Goal: Information Seeking & Learning: Learn about a topic

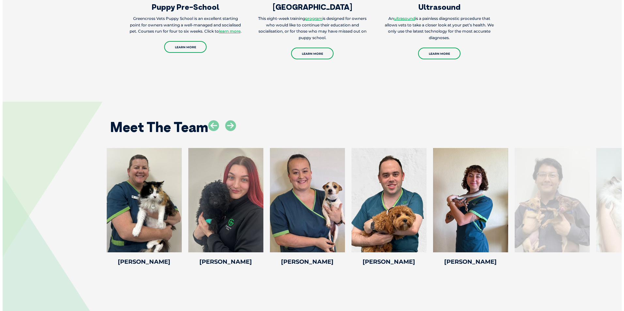
scroll to position [1011, 0]
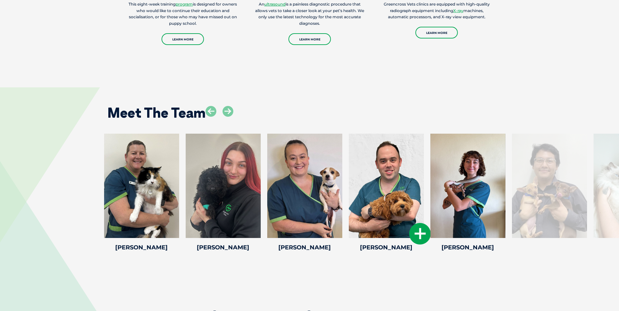
click at [417, 235] on icon at bounding box center [420, 234] width 22 height 22
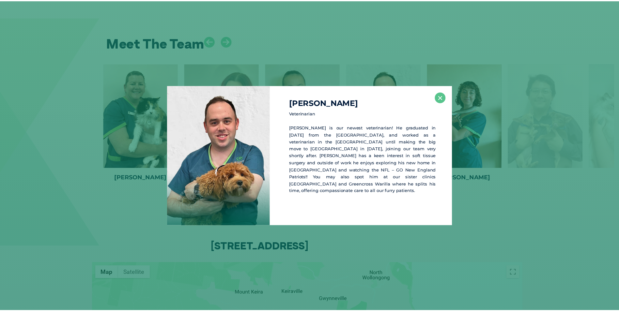
scroll to position [1084, 0]
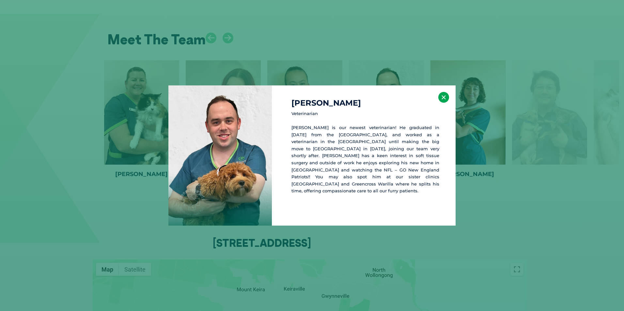
click at [442, 96] on button "×" at bounding box center [443, 97] width 11 height 11
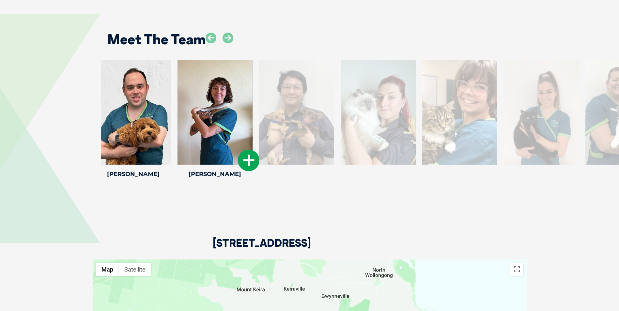
drag, startPoint x: 487, startPoint y: 141, endPoint x: 234, endPoint y: 145, distance: 252.8
click at [234, 147] on div at bounding box center [214, 112] width 75 height 104
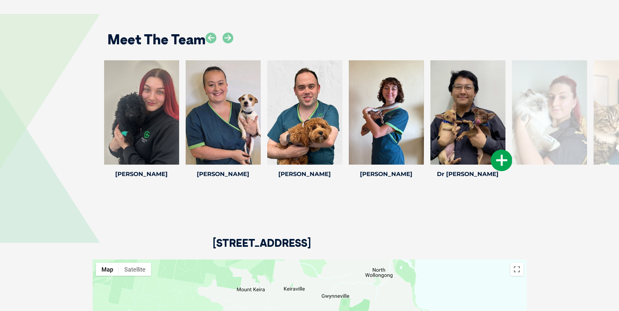
click at [496, 159] on icon at bounding box center [502, 161] width 22 height 22
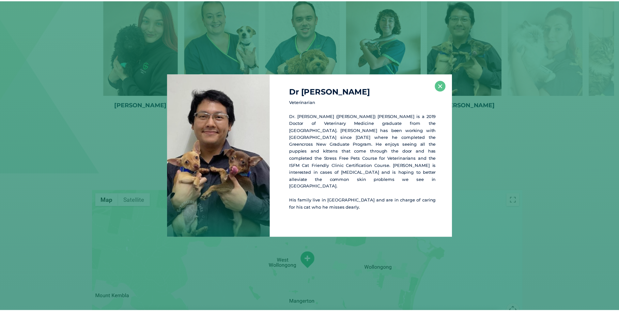
scroll to position [1154, 0]
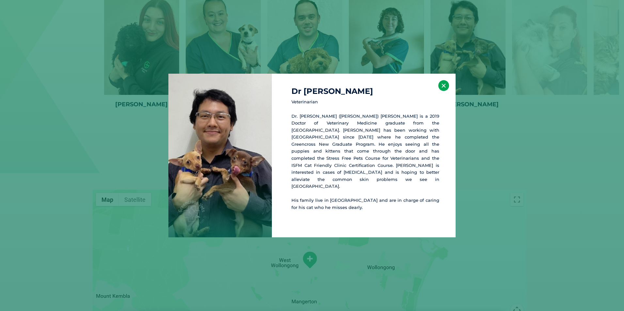
drag, startPoint x: 442, startPoint y: 88, endPoint x: 443, endPoint y: 98, distance: 9.2
click at [442, 89] on button "×" at bounding box center [443, 85] width 11 height 11
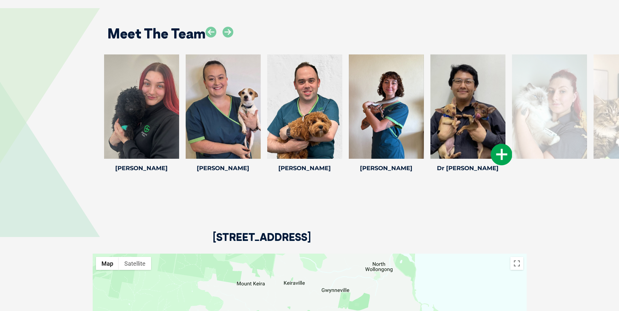
scroll to position [1089, 0]
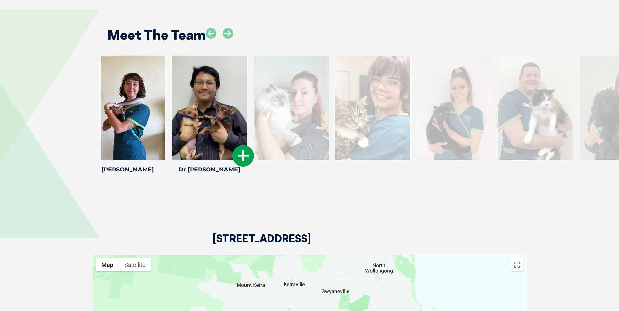
drag, startPoint x: 453, startPoint y: 96, endPoint x: 197, endPoint y: 83, distance: 257.0
click at [197, 83] on div at bounding box center [209, 108] width 75 height 104
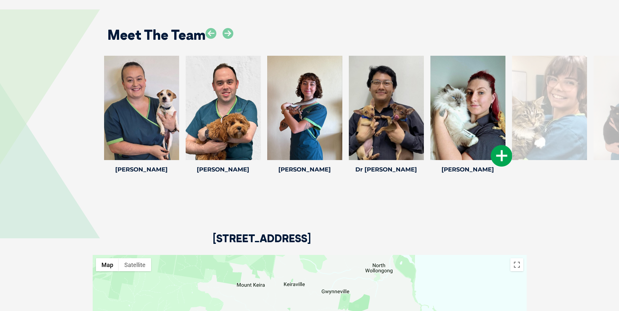
click at [501, 159] on icon at bounding box center [502, 156] width 22 height 22
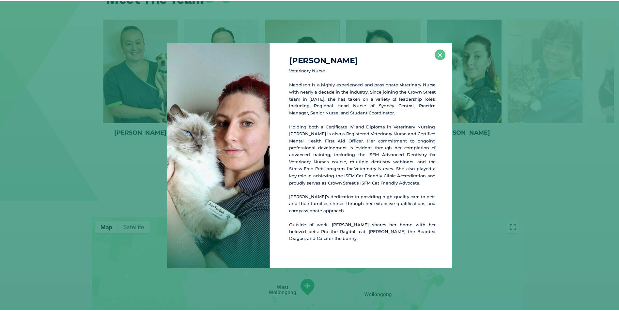
scroll to position [1128, 0]
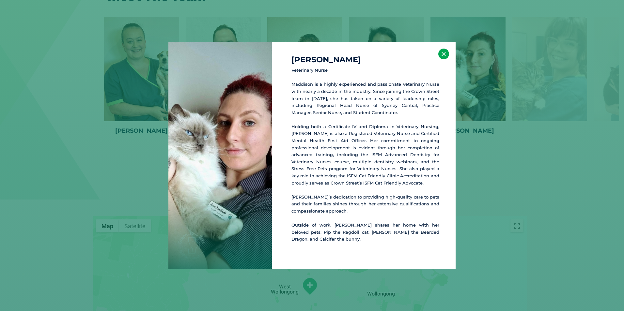
click at [442, 52] on button "×" at bounding box center [443, 54] width 11 height 11
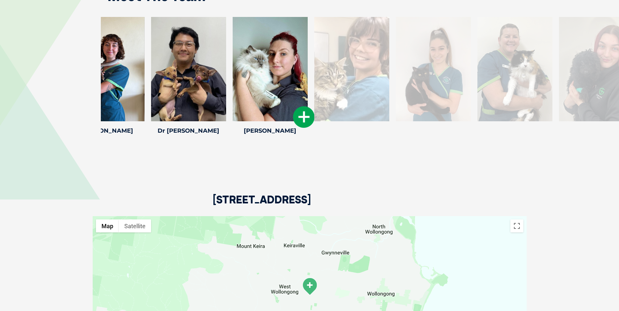
drag, startPoint x: 520, startPoint y: 72, endPoint x: 325, endPoint y: 63, distance: 195.9
click at [322, 62] on div at bounding box center [351, 69] width 75 height 104
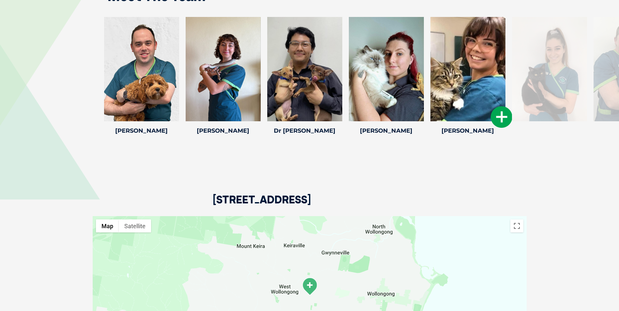
click at [497, 119] on icon at bounding box center [502, 117] width 22 height 22
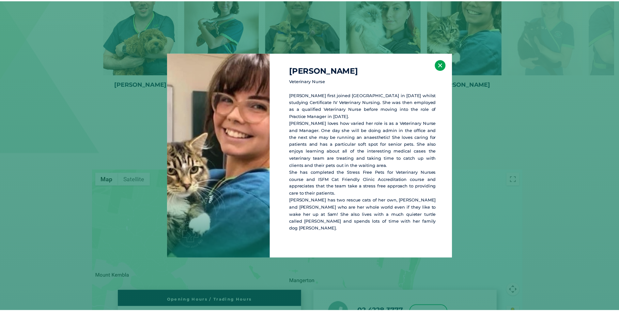
scroll to position [1178, 0]
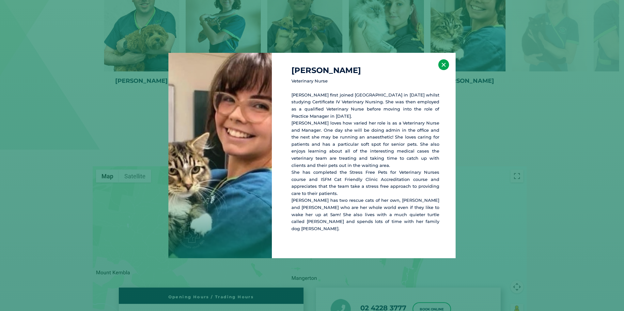
click at [443, 68] on button "×" at bounding box center [443, 64] width 11 height 11
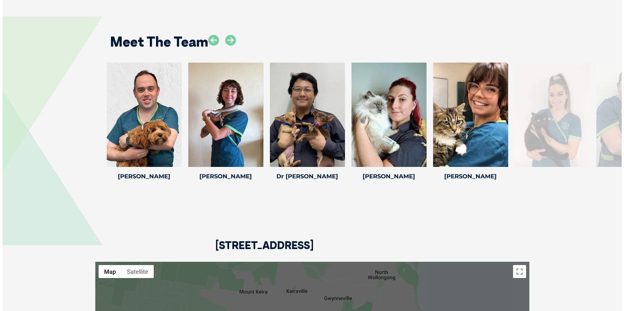
scroll to position [1080, 0]
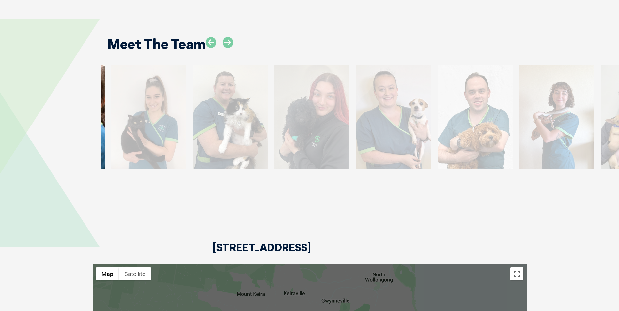
drag, startPoint x: 515, startPoint y: 131, endPoint x: 121, endPoint y: 120, distance: 393.5
click at [121, 120] on div at bounding box center [148, 117] width 75 height 104
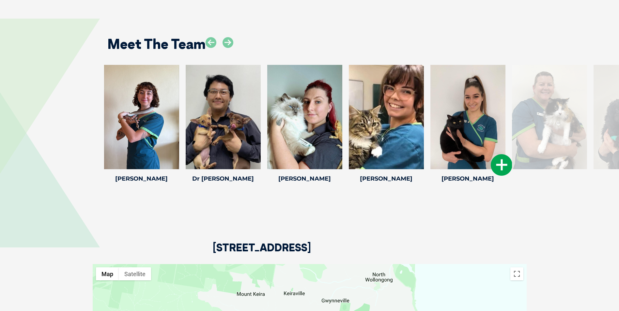
click at [493, 167] on icon at bounding box center [502, 165] width 22 height 22
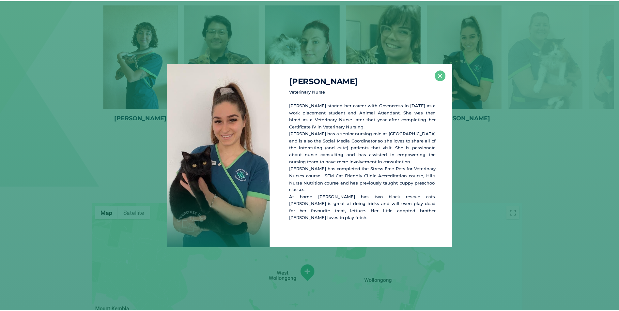
scroll to position [1141, 0]
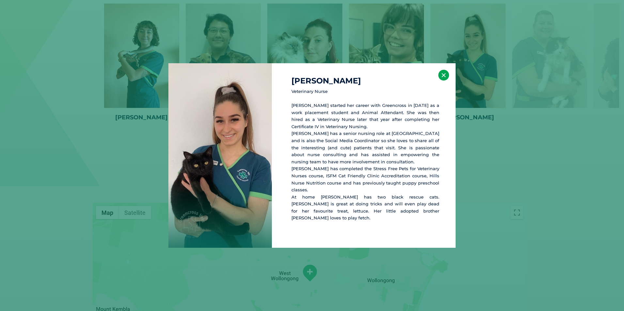
click at [447, 81] on button "×" at bounding box center [443, 75] width 11 height 11
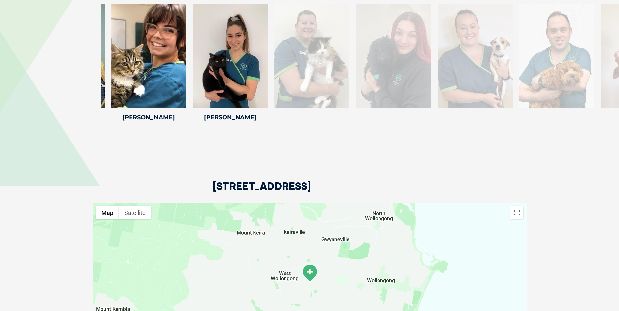
drag, startPoint x: 546, startPoint y: 89, endPoint x: 309, endPoint y: 85, distance: 237.5
click at [309, 85] on div at bounding box center [311, 56] width 75 height 104
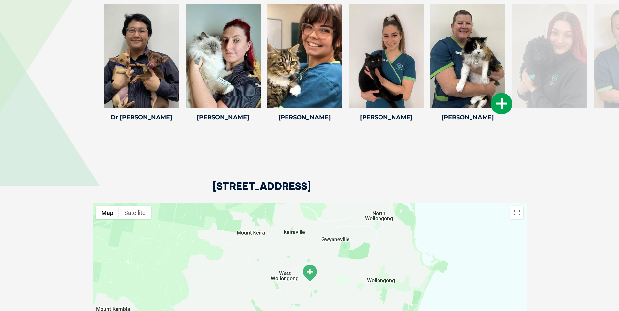
click at [494, 104] on icon at bounding box center [502, 104] width 22 height 22
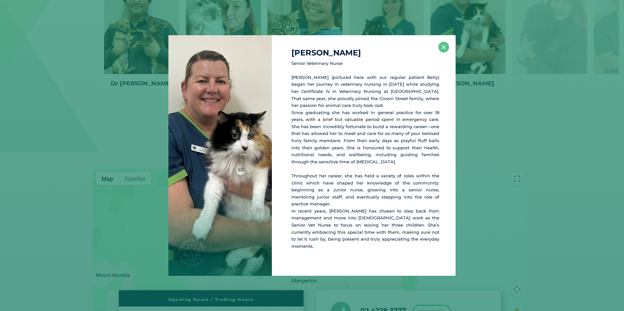
scroll to position [1177, 0]
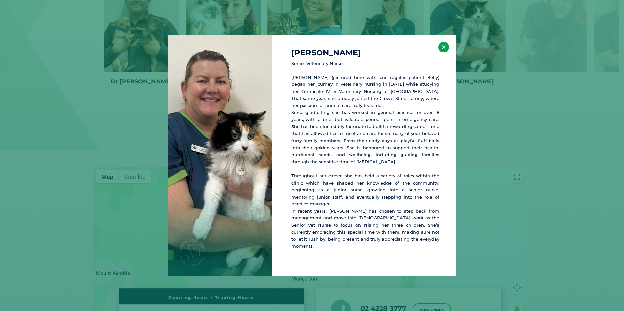
click at [444, 50] on button "×" at bounding box center [443, 47] width 11 height 11
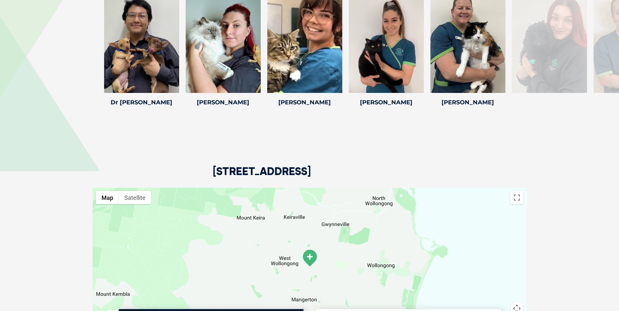
scroll to position [1144, 0]
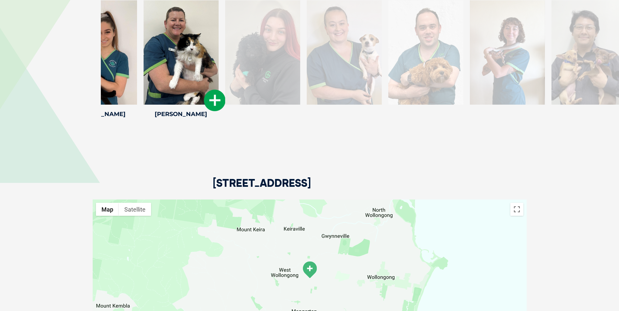
drag, startPoint x: 499, startPoint y: 73, endPoint x: 212, endPoint y: 65, distance: 286.8
click at [212, 65] on div at bounding box center [180, 52] width 75 height 104
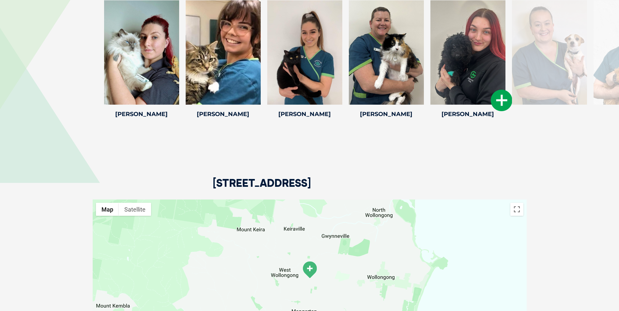
click at [498, 98] on icon at bounding box center [502, 101] width 22 height 22
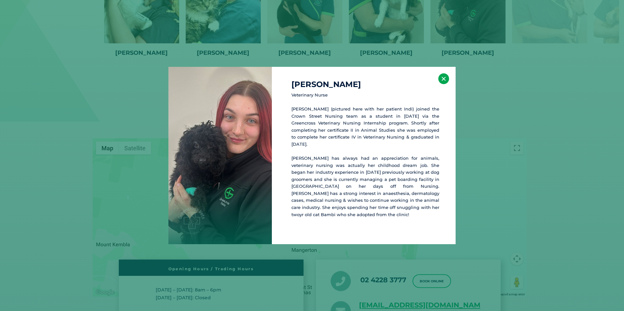
click at [443, 82] on button "×" at bounding box center [443, 78] width 11 height 11
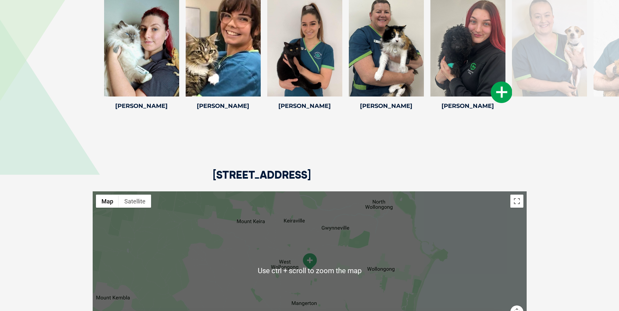
scroll to position [1140, 0]
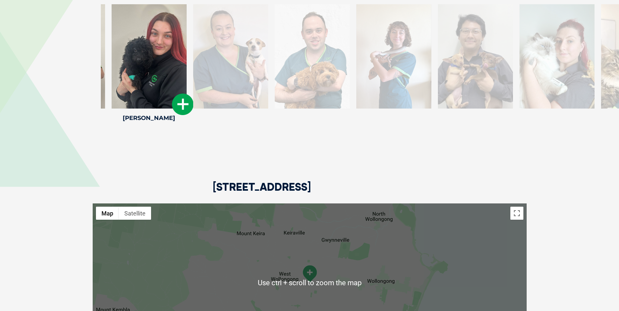
drag, startPoint x: 447, startPoint y: 94, endPoint x: 129, endPoint y: 84, distance: 318.8
click at [129, 84] on div at bounding box center [149, 56] width 75 height 104
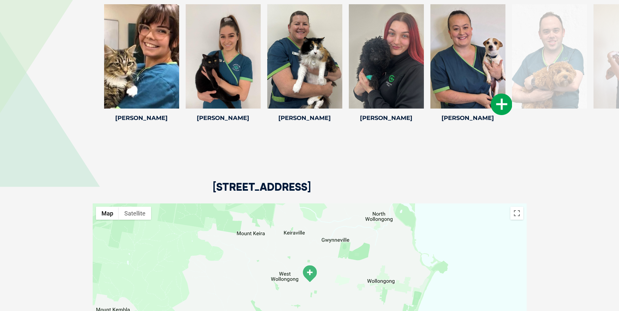
click at [498, 104] on icon at bounding box center [502, 105] width 22 height 22
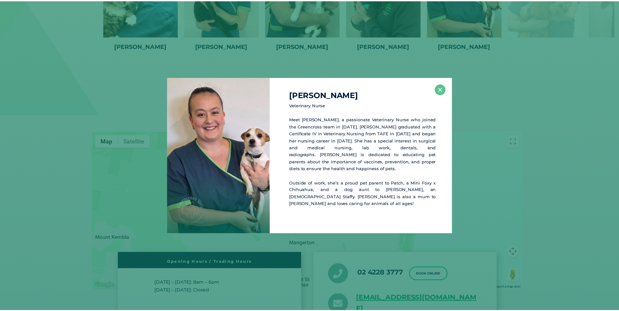
scroll to position [1213, 0]
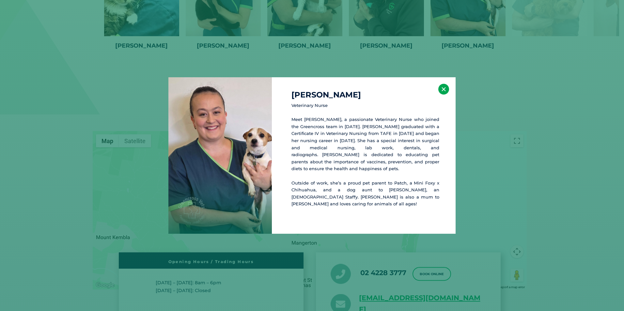
drag, startPoint x: 445, startPoint y: 96, endPoint x: 422, endPoint y: 186, distance: 92.8
click at [445, 95] on button "×" at bounding box center [443, 89] width 11 height 11
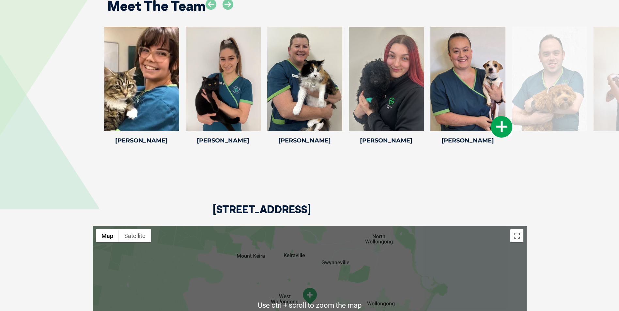
scroll to position [1115, 0]
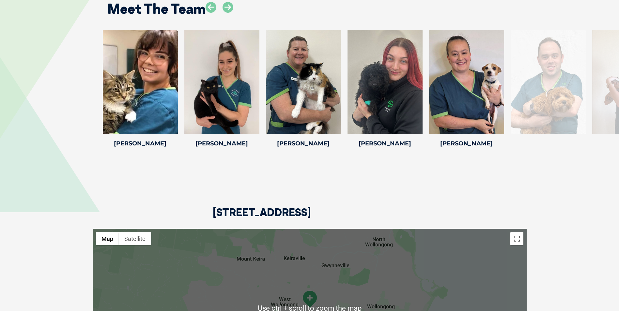
drag, startPoint x: 410, startPoint y: 106, endPoint x: 233, endPoint y: 77, distance: 179.2
click at [18, 90] on div "[PERSON_NAME] [GEOGRAPHIC_DATA] Veterinary [PERSON_NAME] joined our team as a n…" at bounding box center [309, 90] width 619 height 120
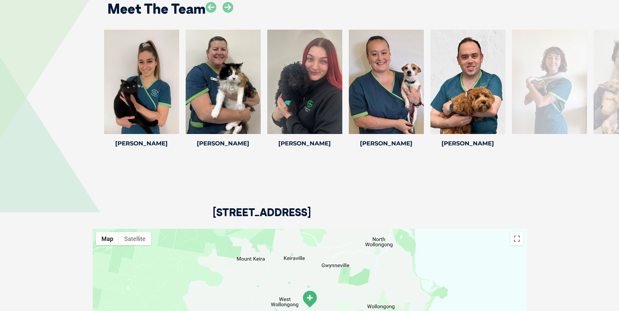
drag, startPoint x: 440, startPoint y: 106, endPoint x: 38, endPoint y: 77, distance: 403.8
click at [38, 77] on div "[PERSON_NAME] [GEOGRAPHIC_DATA] Veterinary [PERSON_NAME] joined our team as a n…" at bounding box center [309, 90] width 619 height 120
click at [498, 128] on icon at bounding box center [502, 130] width 22 height 22
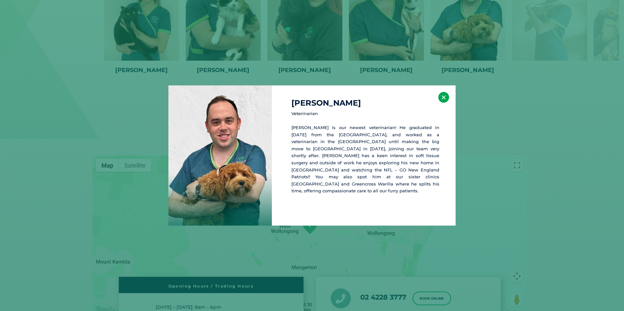
click at [442, 97] on button "×" at bounding box center [443, 97] width 11 height 11
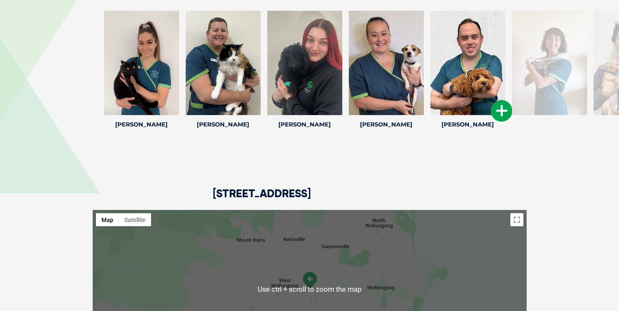
scroll to position [1091, 0]
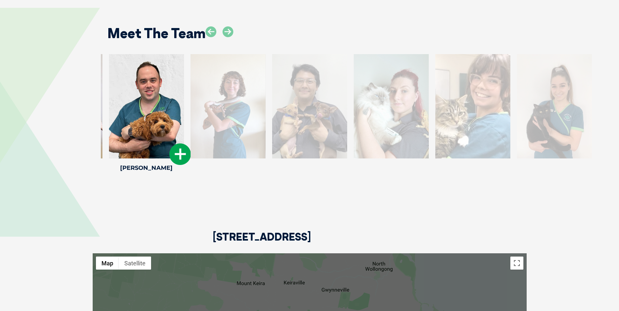
drag, startPoint x: 438, startPoint y: 131, endPoint x: 117, endPoint y: 103, distance: 322.4
click at [117, 103] on div at bounding box center [146, 106] width 75 height 104
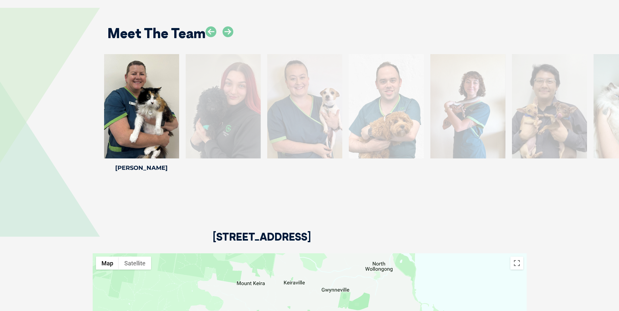
click at [465, 120] on div at bounding box center [467, 106] width 75 height 104
click at [463, 133] on div at bounding box center [467, 106] width 75 height 104
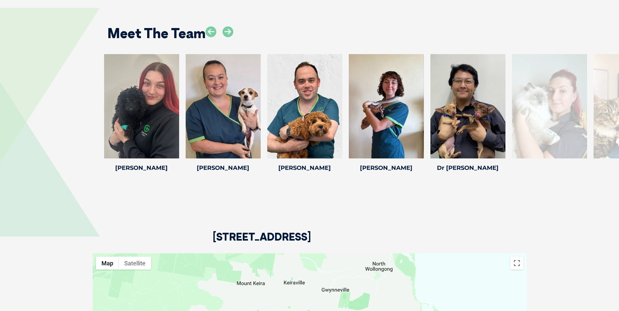
drag, startPoint x: 352, startPoint y: 131, endPoint x: -47, endPoint y: 119, distance: 399.7
click at [421, 158] on icon at bounding box center [420, 154] width 22 height 22
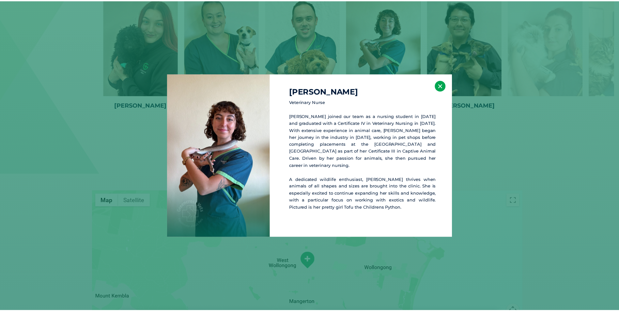
scroll to position [1155, 0]
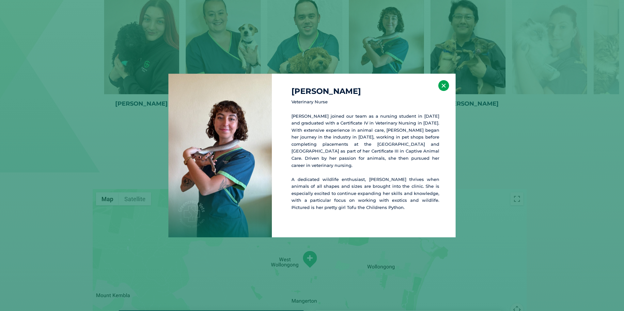
click at [446, 84] on button "×" at bounding box center [443, 85] width 11 height 11
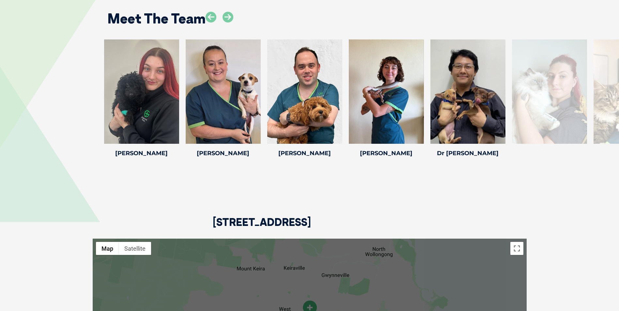
scroll to position [1057, 0]
